Goal: Information Seeking & Learning: Learn about a topic

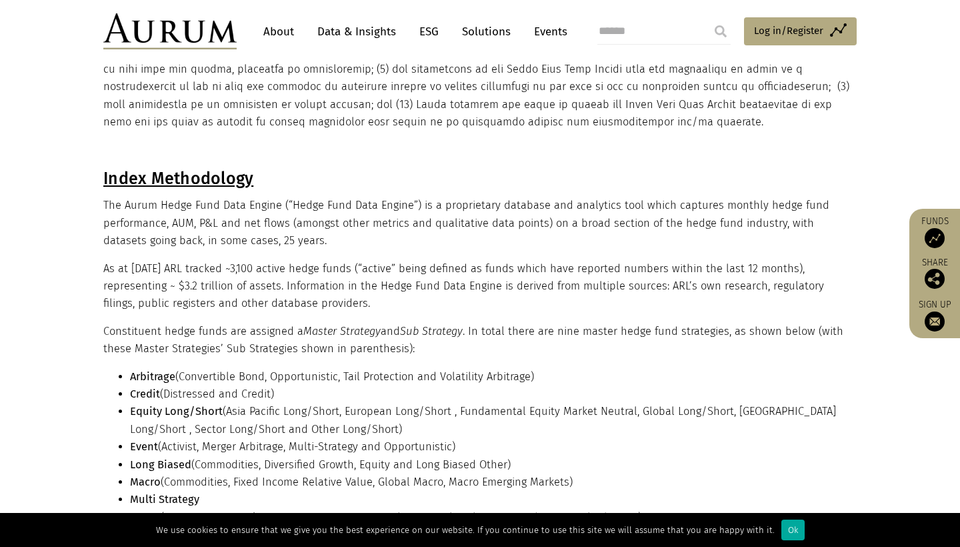
scroll to position [275, 0]
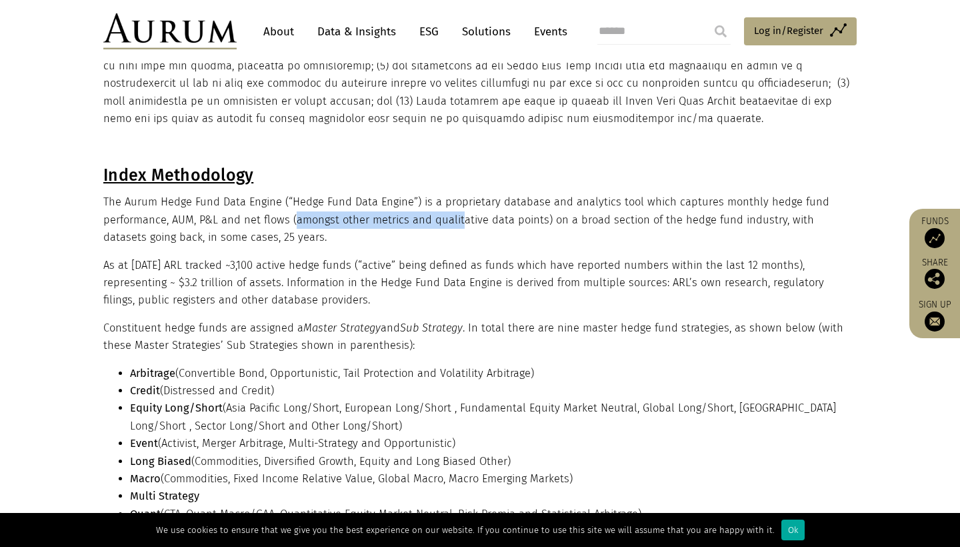
drag, startPoint x: 437, startPoint y: 227, endPoint x: 301, endPoint y: 229, distance: 135.4
click at [302, 229] on p "The Aurum Hedge Fund Data Engine (“Hedge Fund Data Engine”) is a proprietary da…" at bounding box center [478, 219] width 750 height 53
click at [229, 219] on p "The Aurum Hedge Fund Data Engine (“Hedge Fund Data Engine”) is a proprietary da…" at bounding box center [478, 219] width 750 height 53
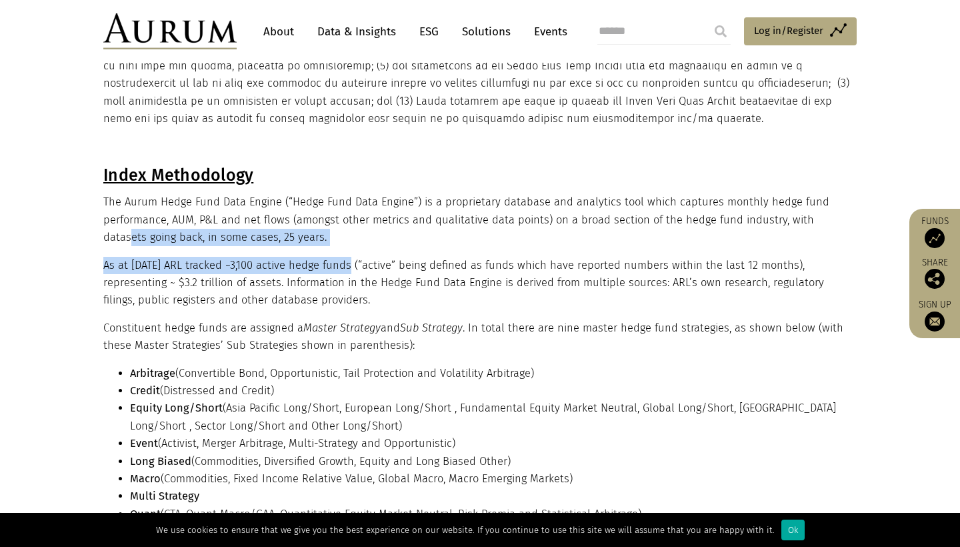
drag, startPoint x: 131, startPoint y: 244, endPoint x: 357, endPoint y: 274, distance: 228.1
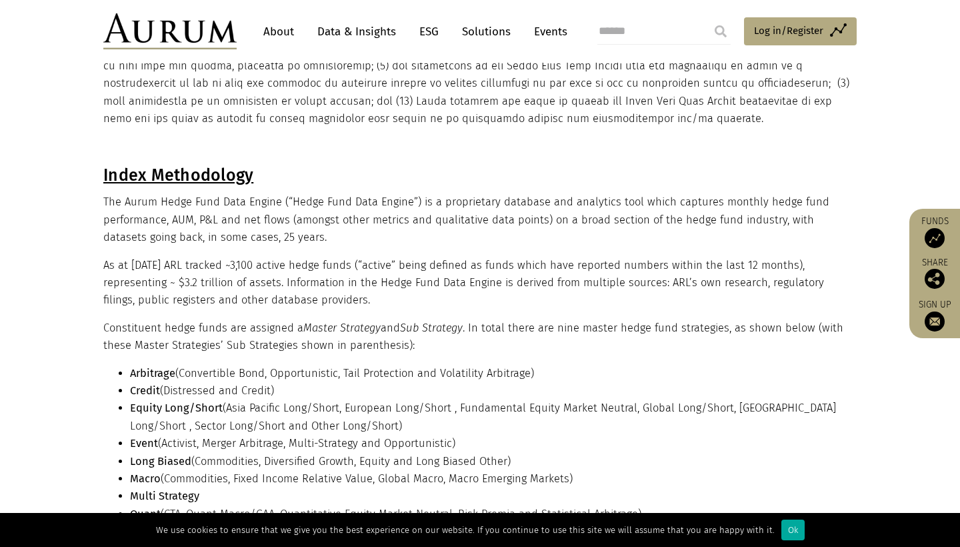
click at [379, 291] on p "As at June 2025 ARL tracked ~3,100 active hedge funds (“active” being defined a…" at bounding box center [478, 283] width 750 height 53
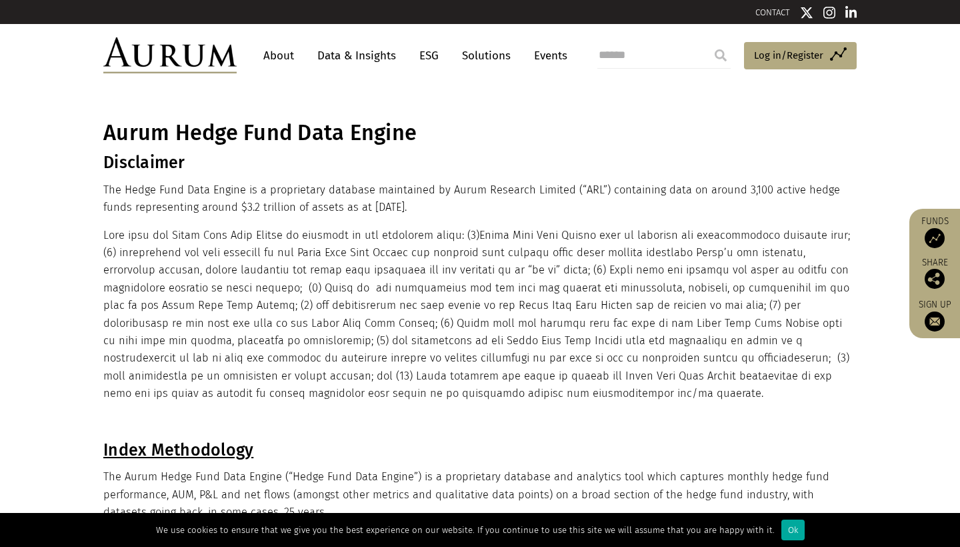
scroll to position [0, 0]
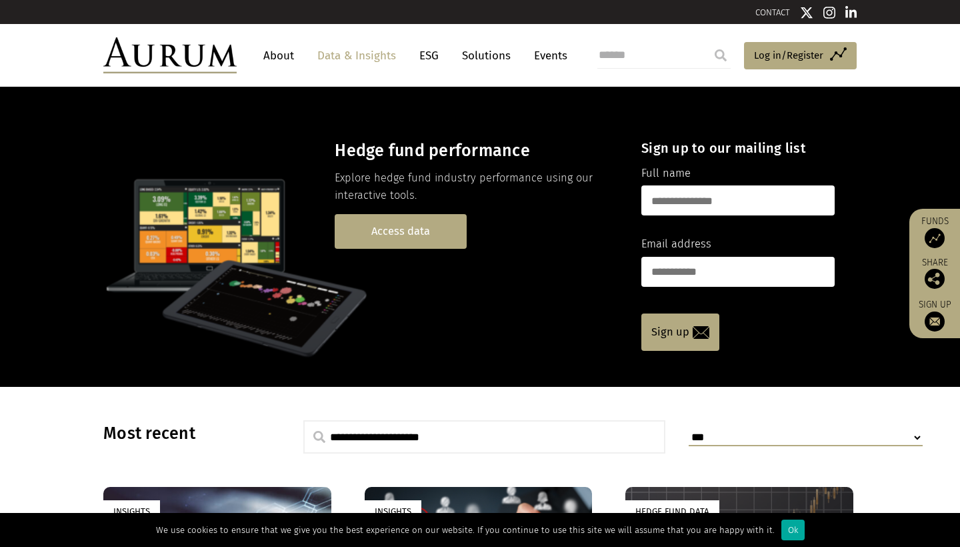
click at [399, 238] on link "Access data" at bounding box center [401, 231] width 132 height 34
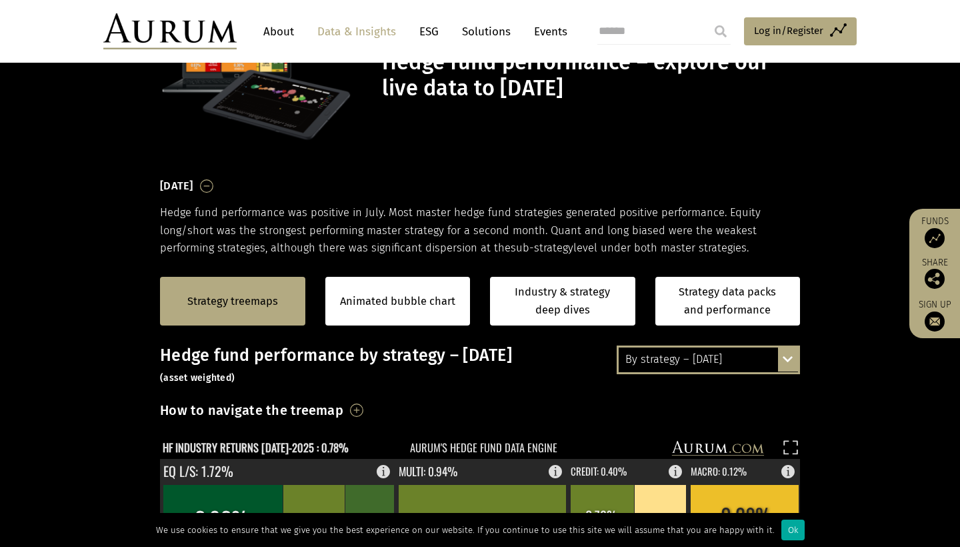
scroll to position [219, 0]
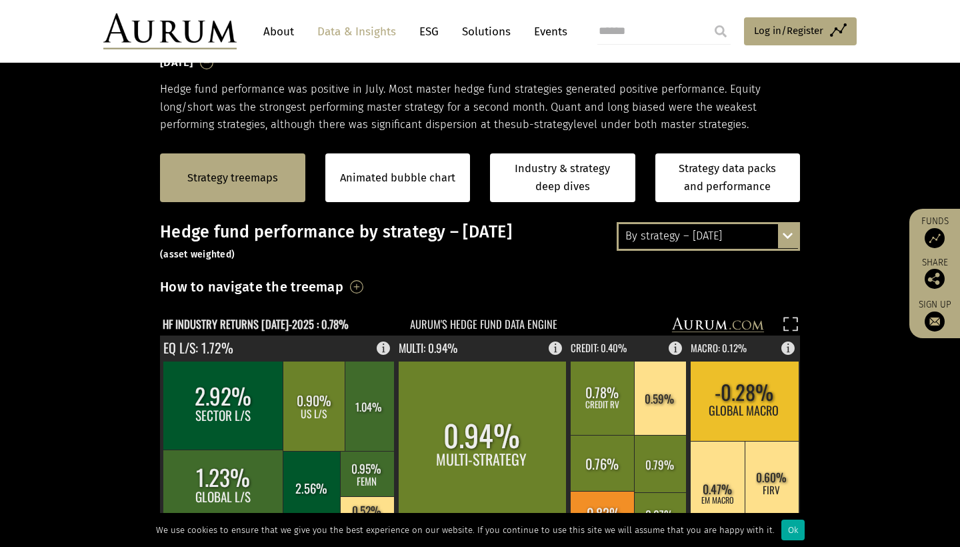
click at [657, 238] on div "By strategy – [DATE]" at bounding box center [708, 236] width 179 height 24
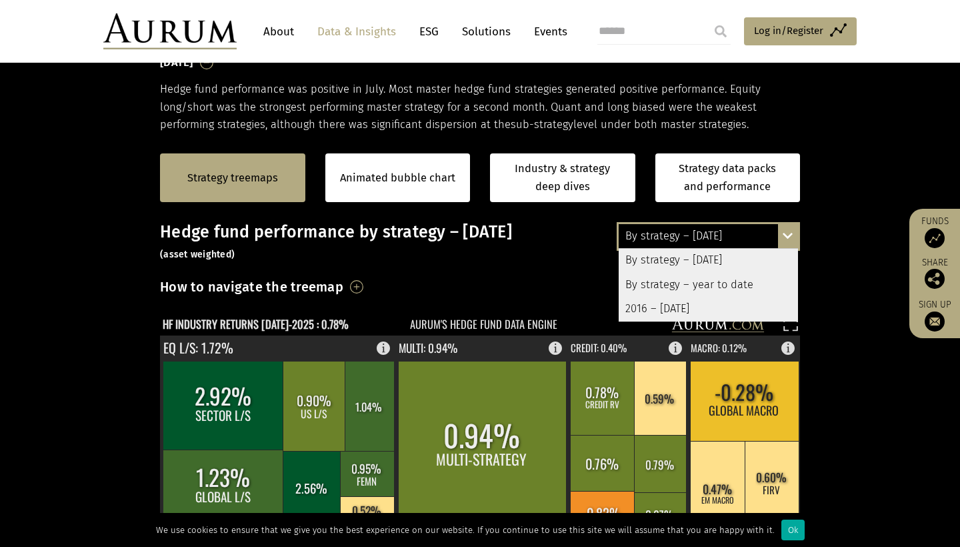
click at [664, 313] on div "2016 – July 2025" at bounding box center [708, 309] width 179 height 24
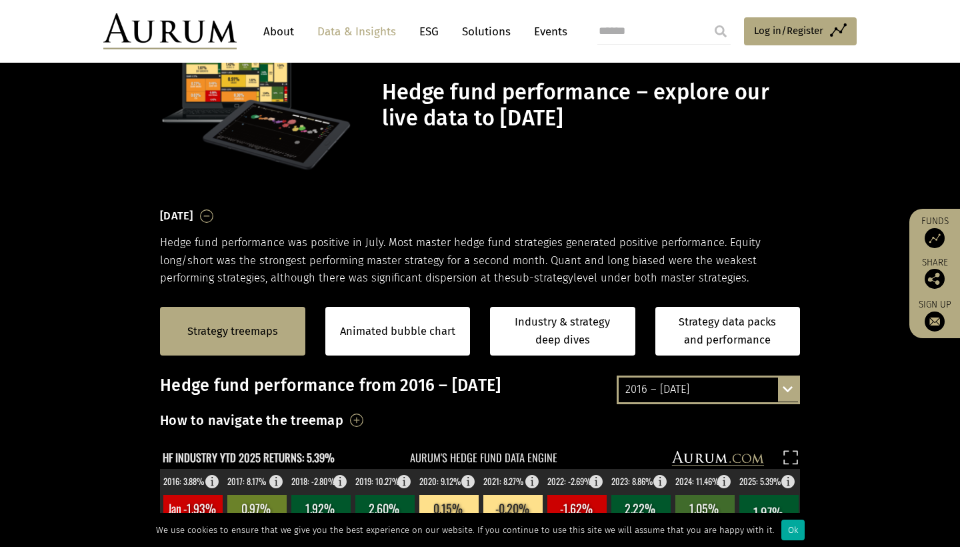
scroll to position [58, 0]
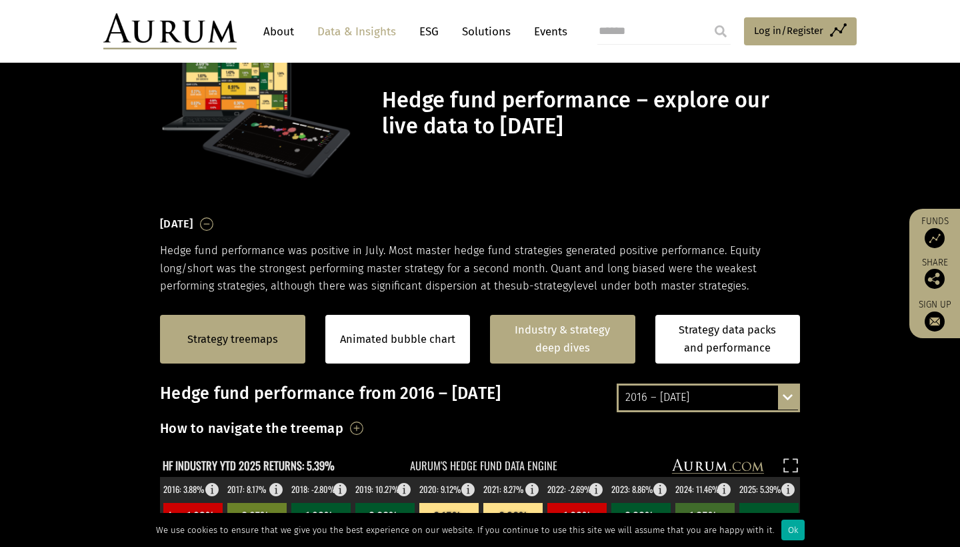
click at [580, 340] on link "Industry & strategy deep dives" at bounding box center [562, 339] width 145 height 49
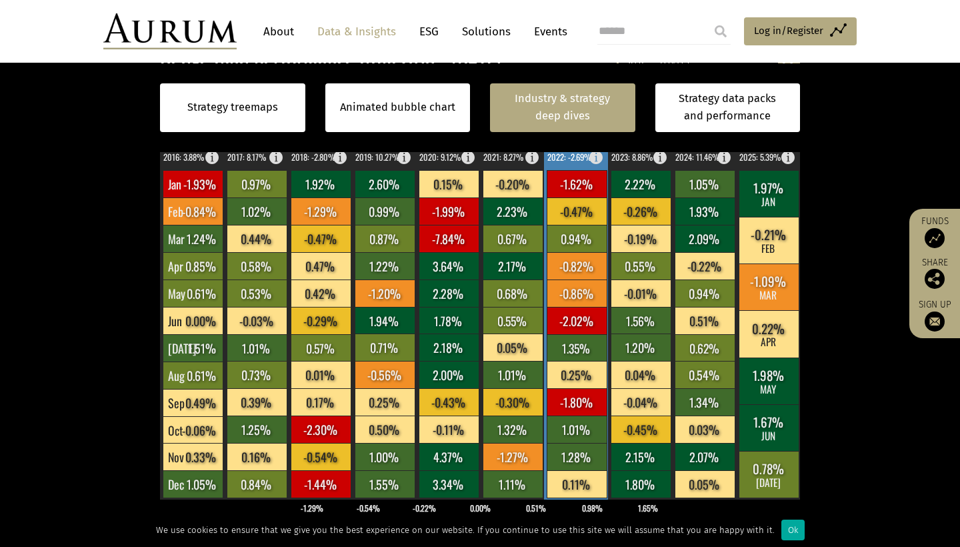
scroll to position [391, 0]
